Goal: Find specific page/section: Find specific page/section

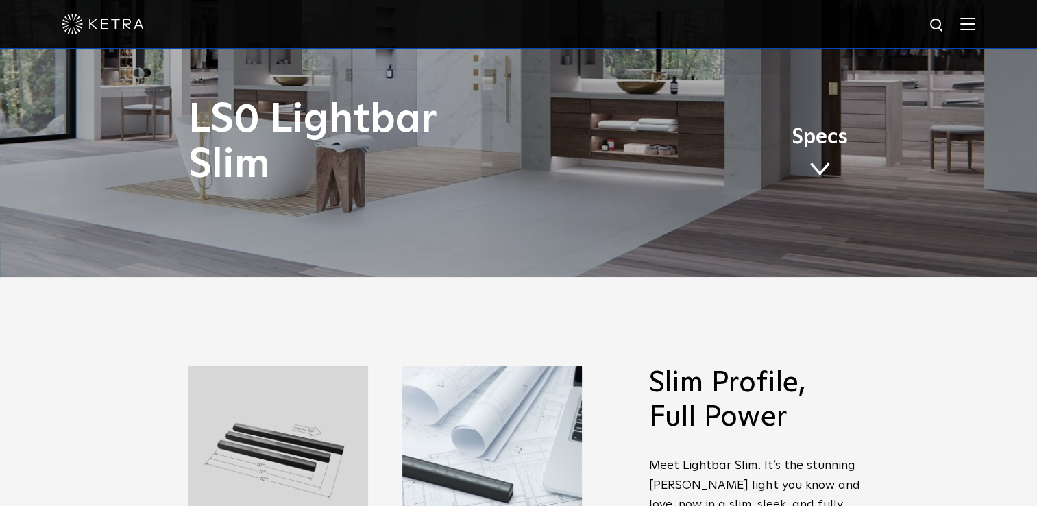
scroll to position [206, 0]
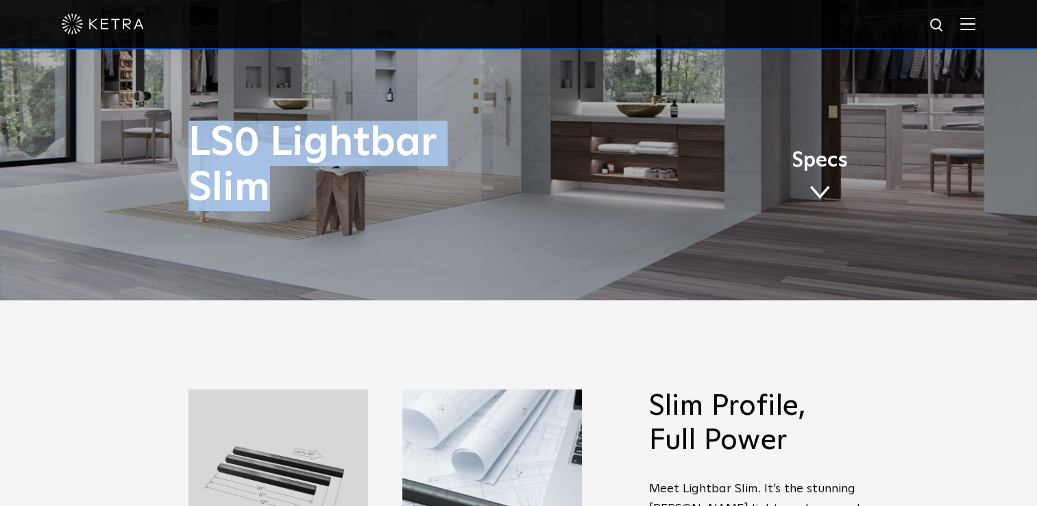
drag, startPoint x: 271, startPoint y: 177, endPoint x: 193, endPoint y: 131, distance: 91.2
click at [193, 131] on h1 "LS0 Lightbar Slim" at bounding box center [381, 166] width 387 height 90
copy h1 "LS0 Lightbar Slim"
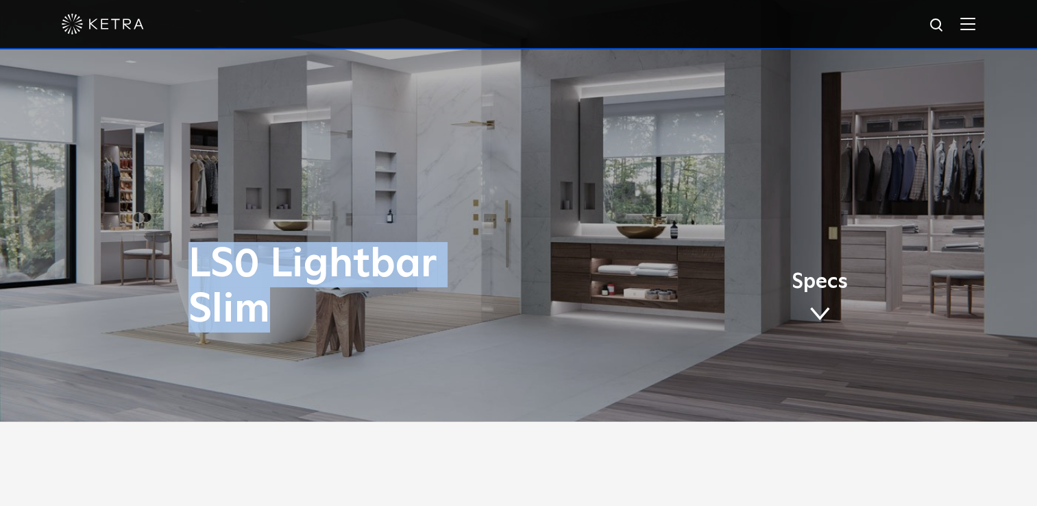
scroll to position [0, 0]
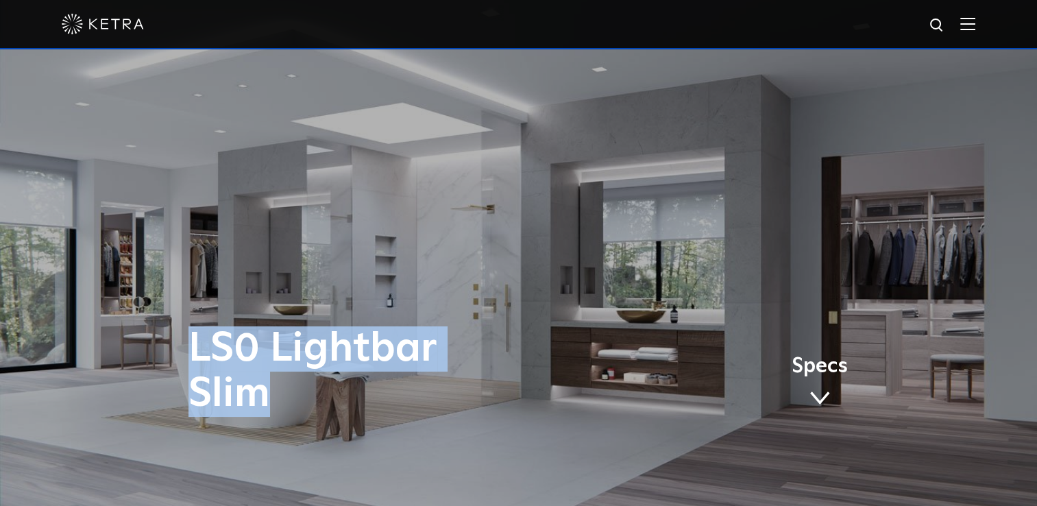
click at [943, 25] on img at bounding box center [937, 25] width 17 height 17
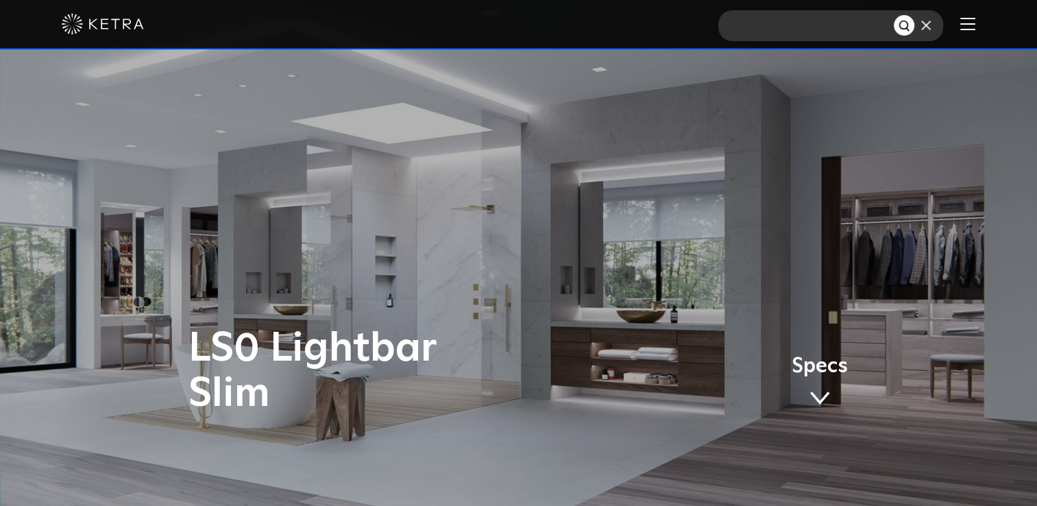
paste input "LS0 Lightbar Slim"
type input "LS0 Lightbar Slim"
click at [912, 19] on img "Search" at bounding box center [905, 26] width 14 height 14
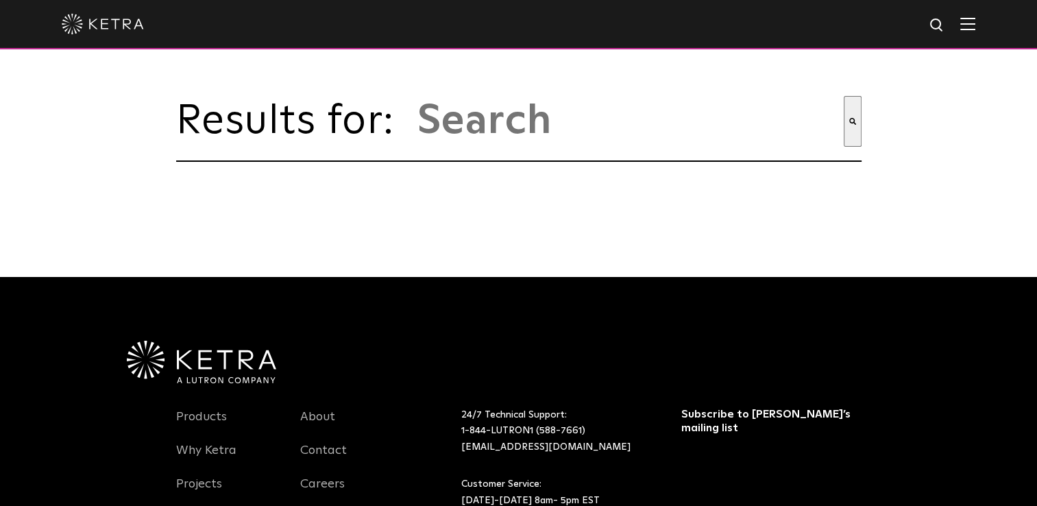
type input "ls0 lightbar slim"
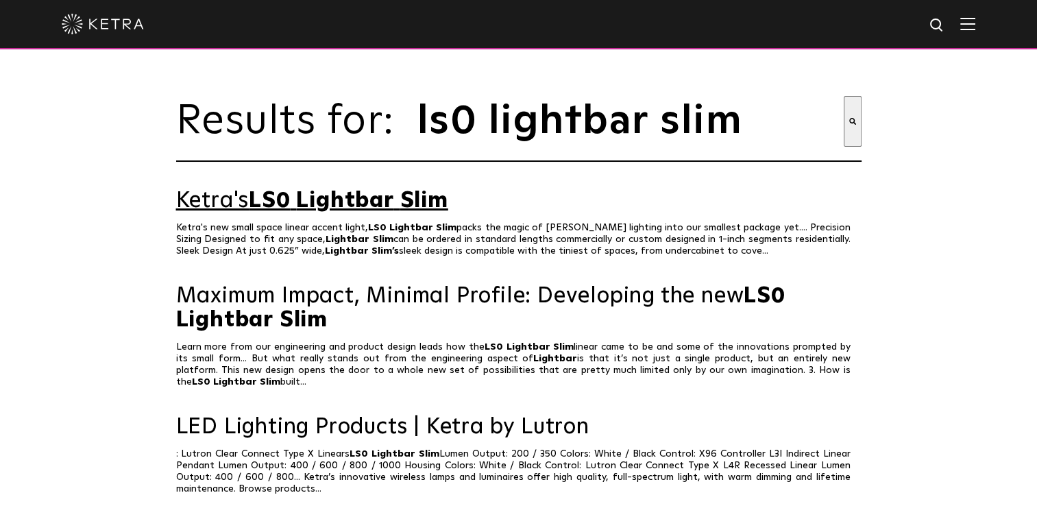
click at [337, 208] on span "Lightbar" at bounding box center [344, 201] width 97 height 22
